Goal: Information Seeking & Learning: Learn about a topic

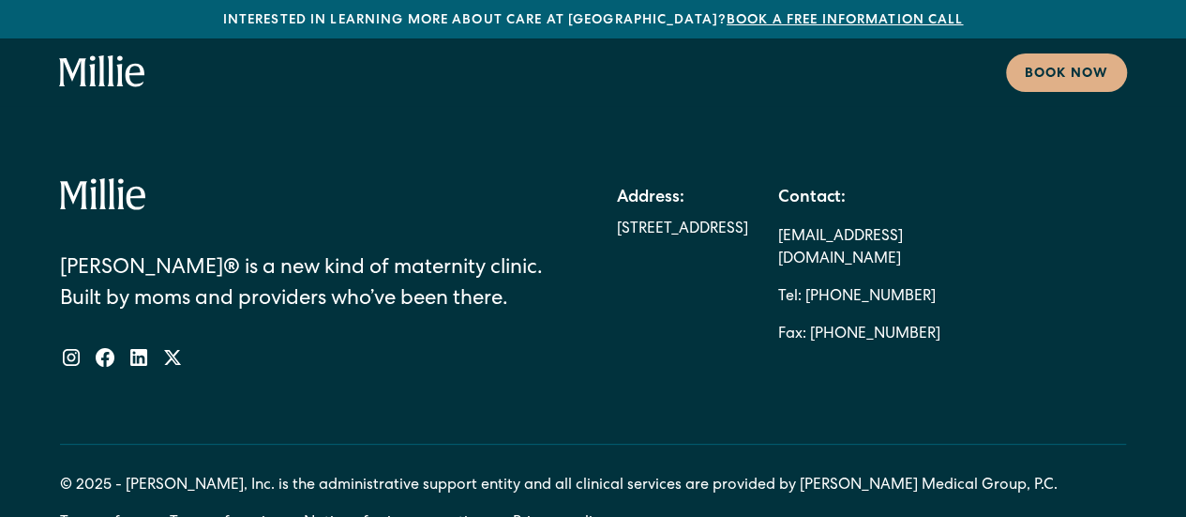
scroll to position [10477, 0]
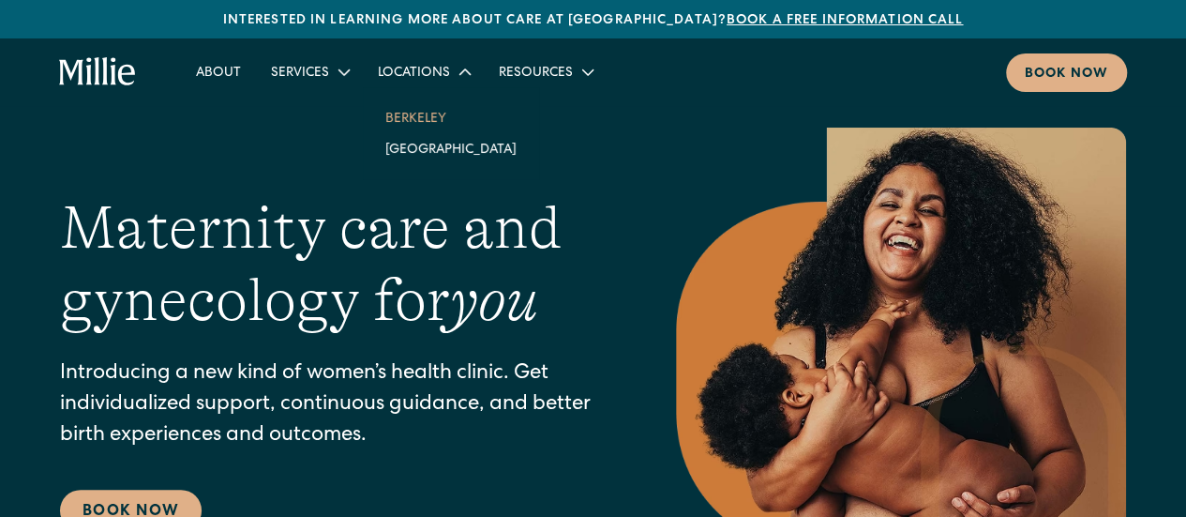
click at [416, 125] on link "Berkeley" at bounding box center [450, 117] width 161 height 31
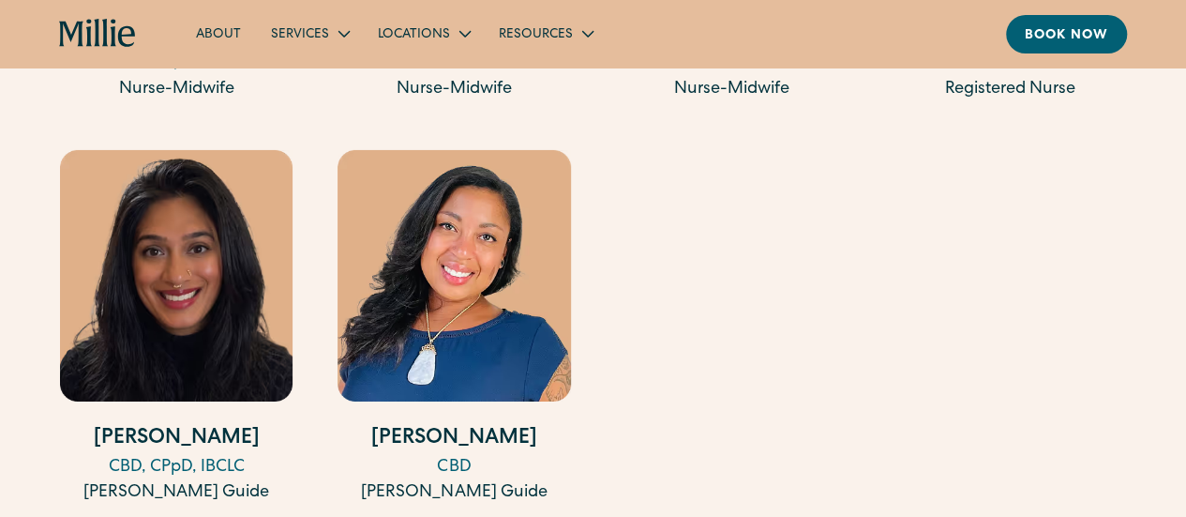
scroll to position [3187, 0]
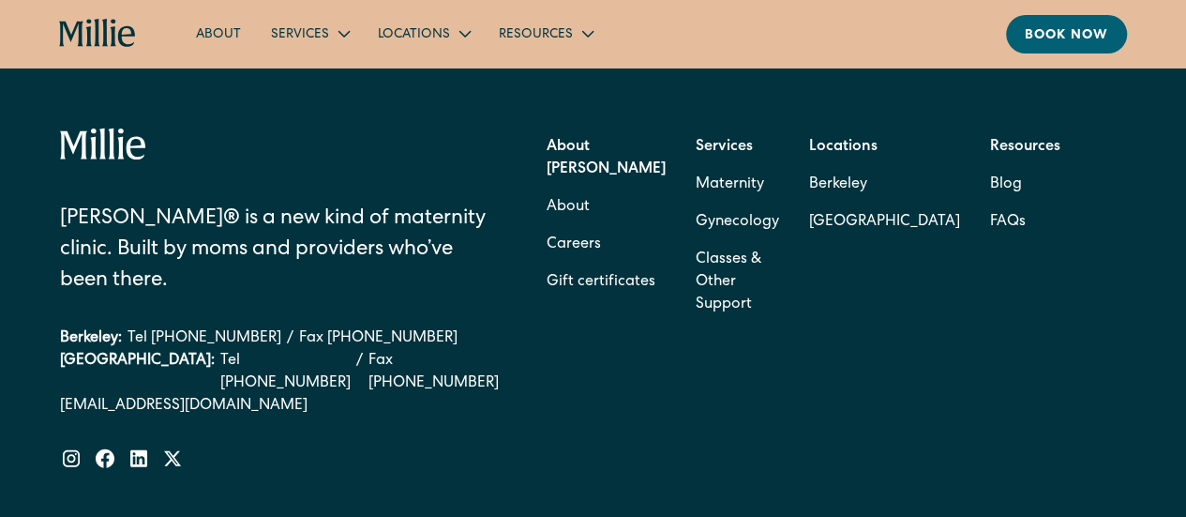
scroll to position [5529, 0]
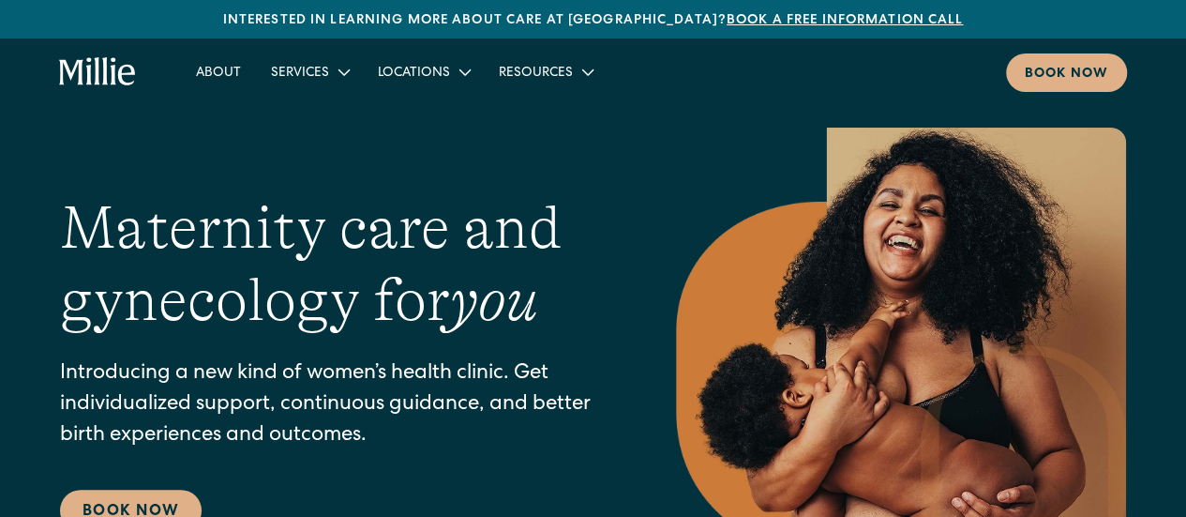
click at [100, 77] on icon "home" at bounding box center [97, 72] width 77 height 30
click at [343, 80] on icon at bounding box center [344, 72] width 23 height 23
click at [339, 128] on link "Maternity" at bounding box center [363, 117] width 201 height 31
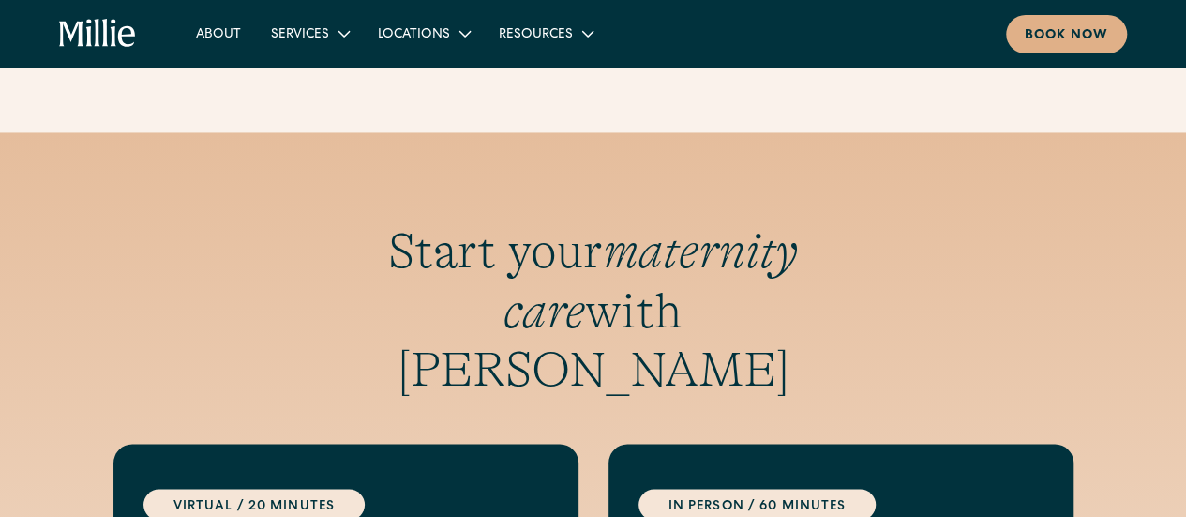
scroll to position [5047, 0]
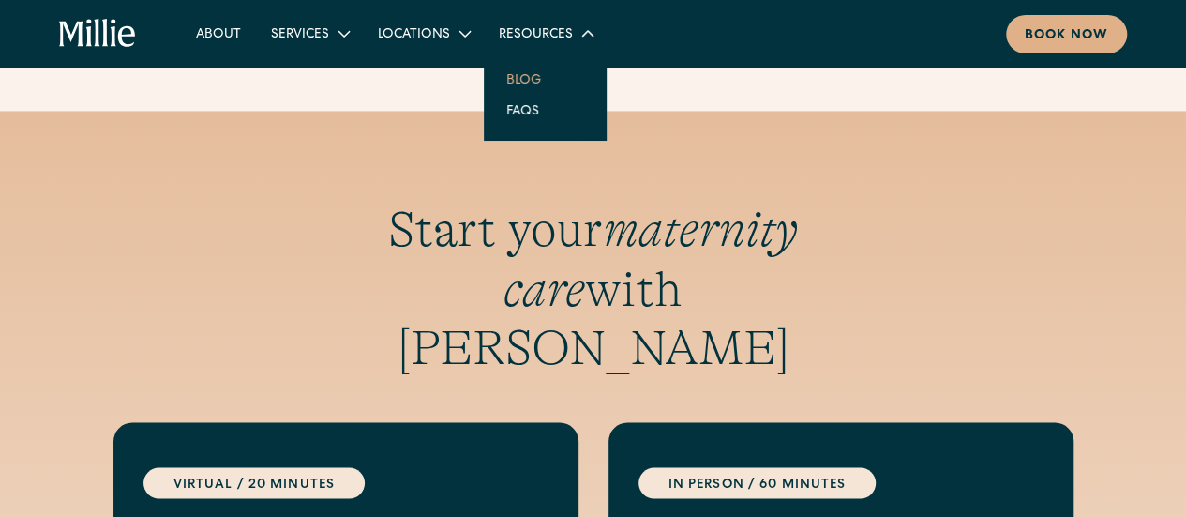
click at [517, 75] on link "Blog" at bounding box center [523, 79] width 65 height 31
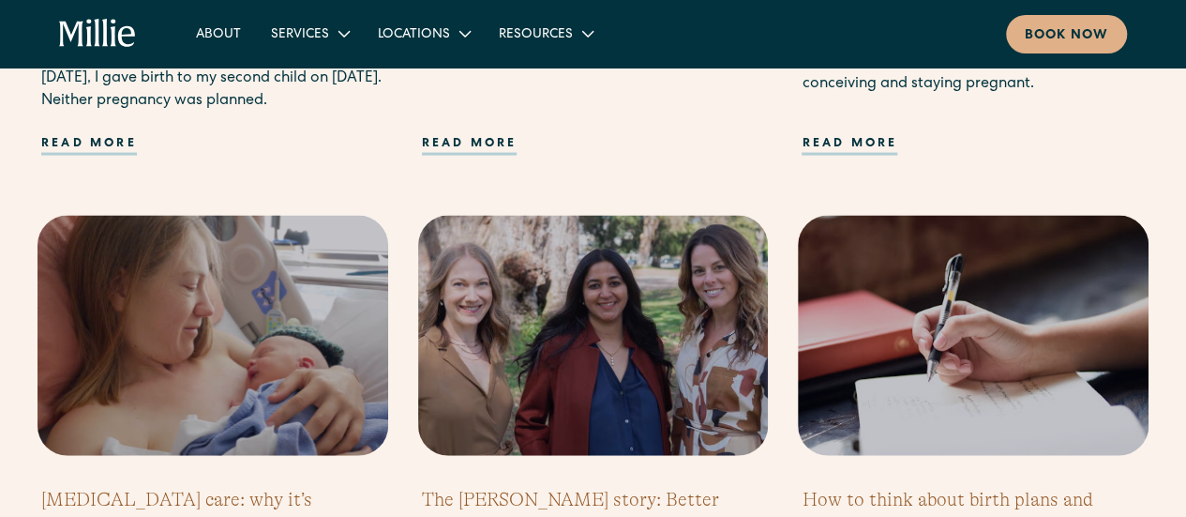
scroll to position [1825, 0]
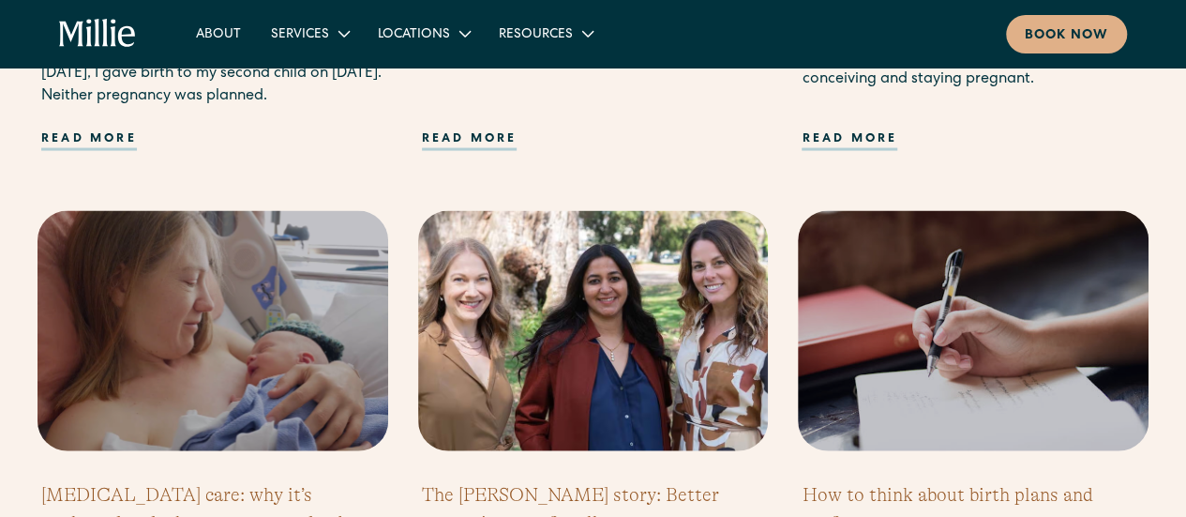
click at [625, 481] on h2 "The [PERSON_NAME] story: Better maternity care for all" at bounding box center [593, 509] width 343 height 56
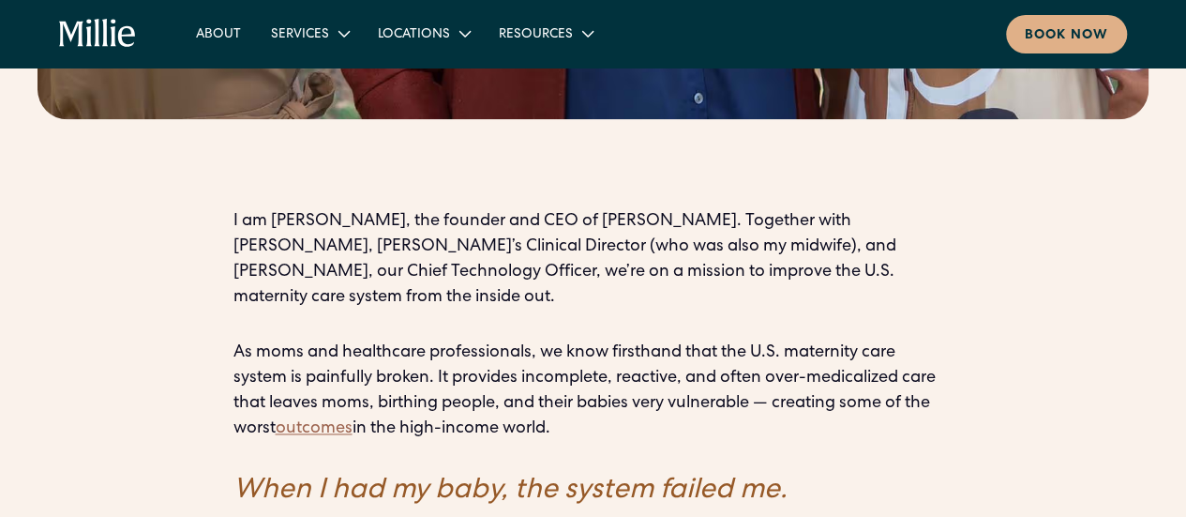
scroll to position [1235, 0]
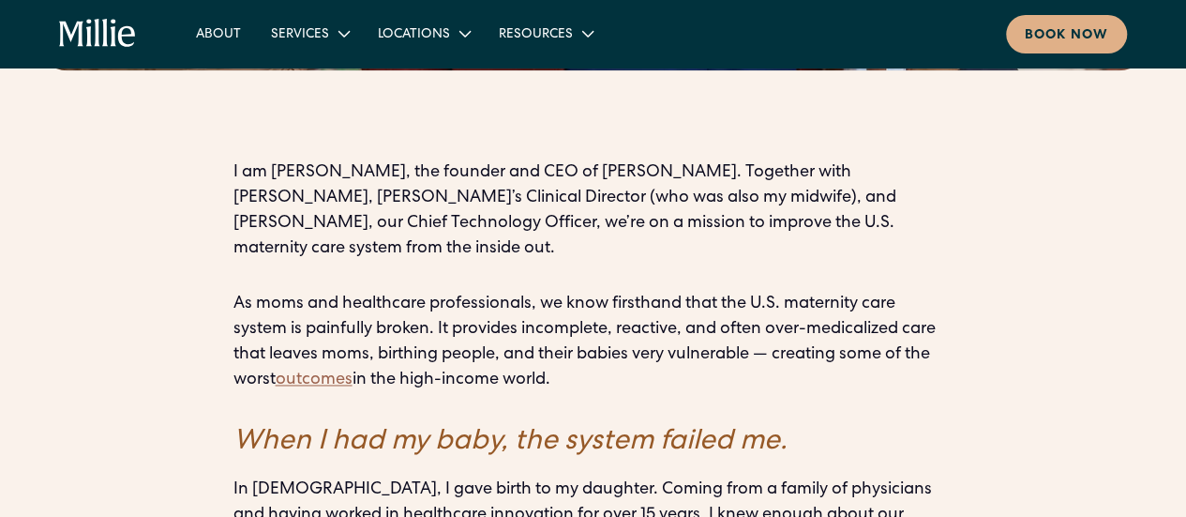
click at [931, 292] on p "As moms and healthcare professionals, we know firsthand that the U.S. maternity…" at bounding box center [593, 342] width 720 height 101
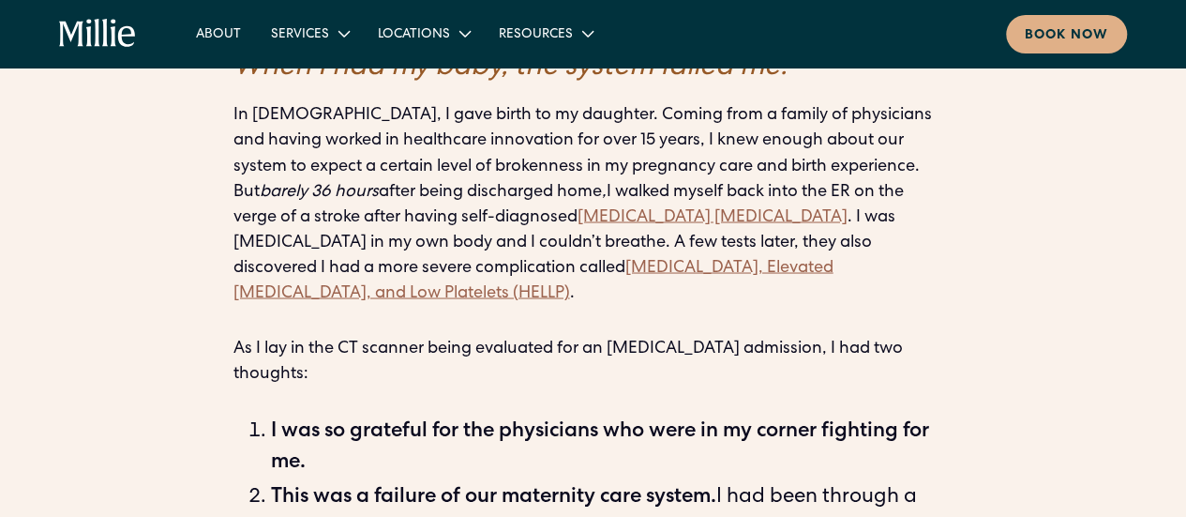
scroll to position [1610, 0]
